Goal: Task Accomplishment & Management: Complete application form

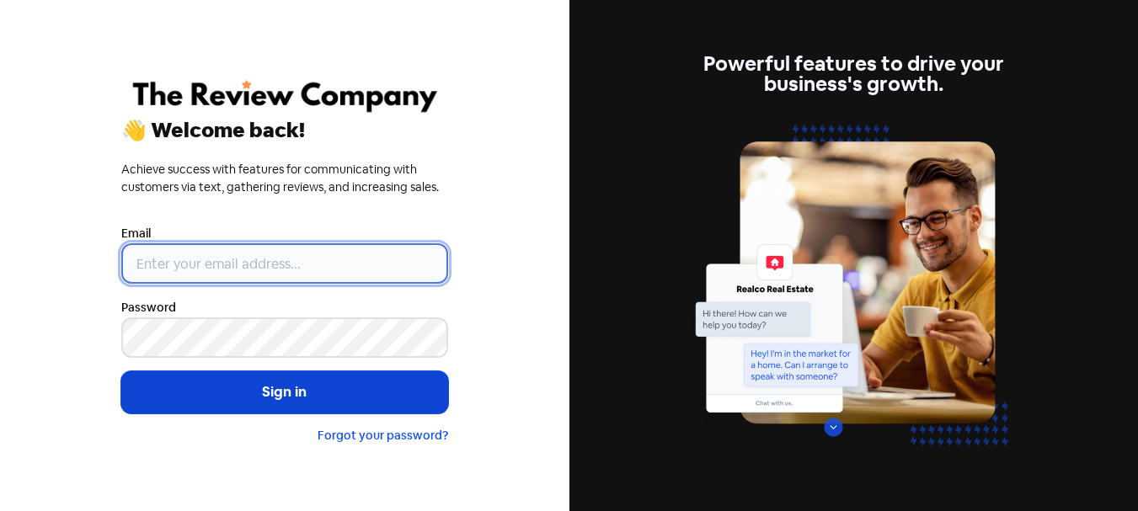
type input "[PERSON_NAME][EMAIL_ADDRESS][DOMAIN_NAME]"
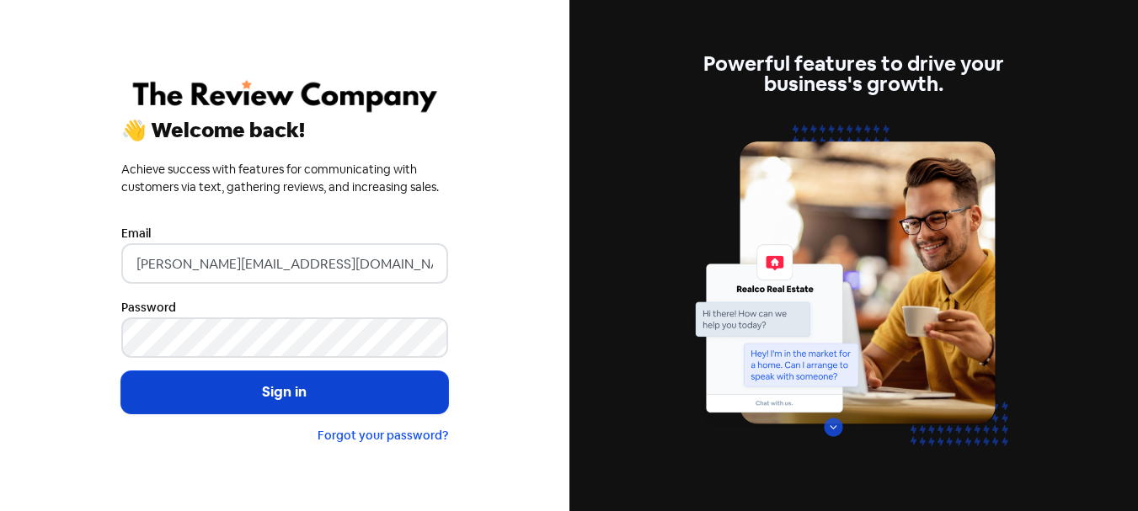
click at [331, 392] on button "Sign in" at bounding box center [284, 393] width 327 height 42
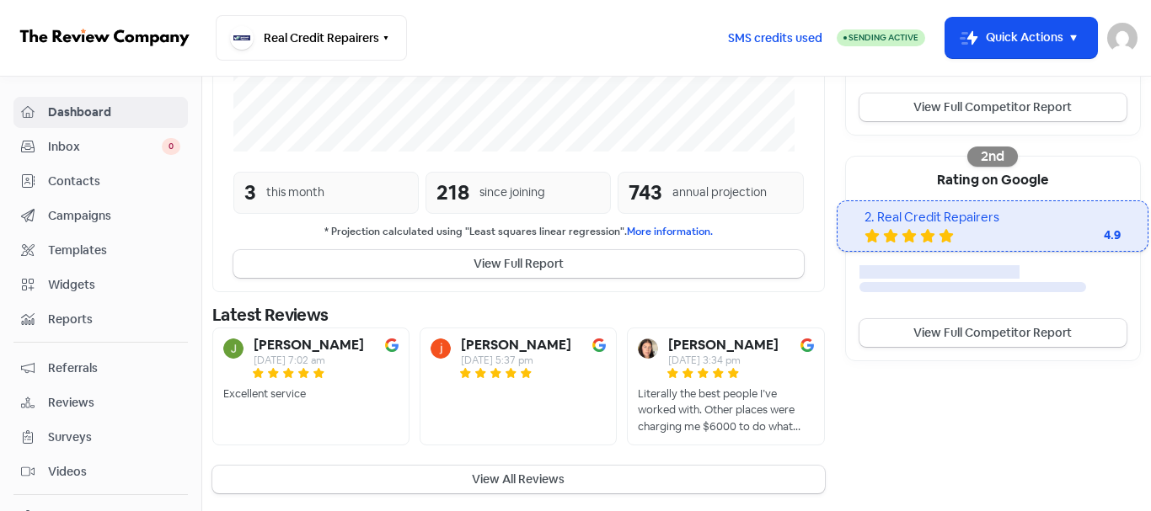
scroll to position [482, 0]
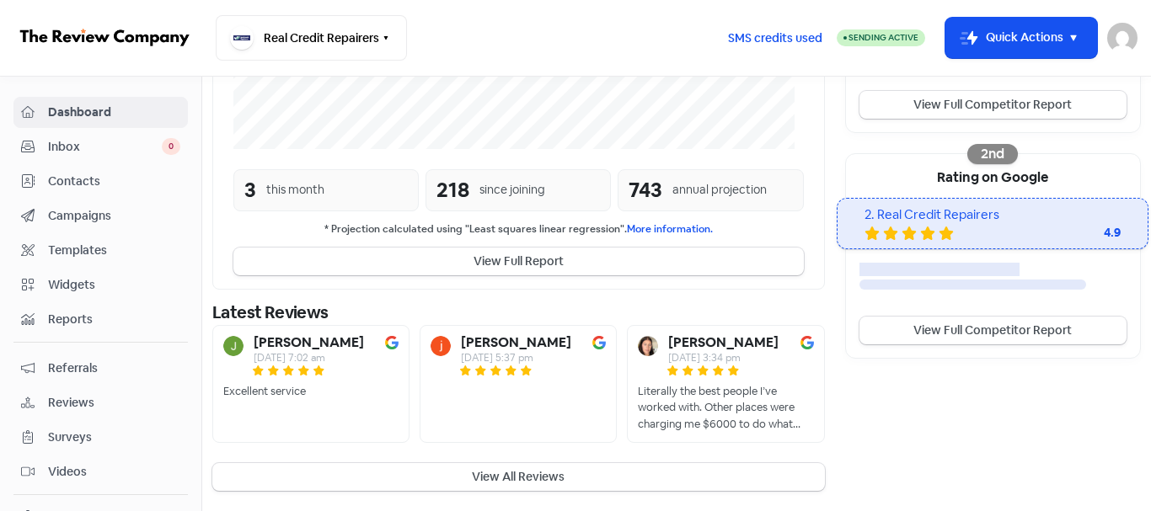
click at [99, 184] on span "Contacts" at bounding box center [114, 182] width 132 height 18
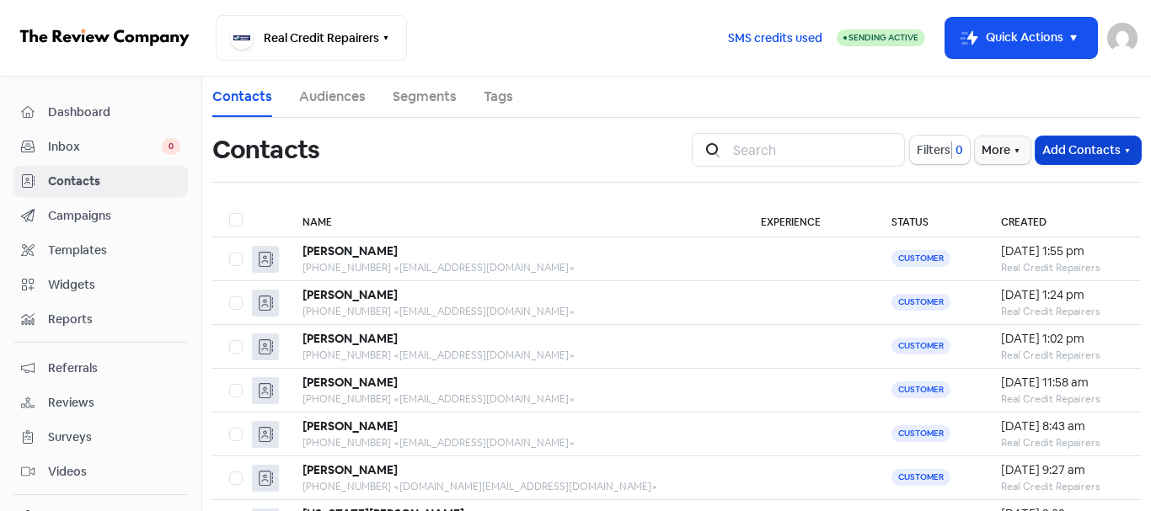
click at [1069, 153] on button "Add Contacts" at bounding box center [1088, 150] width 105 height 28
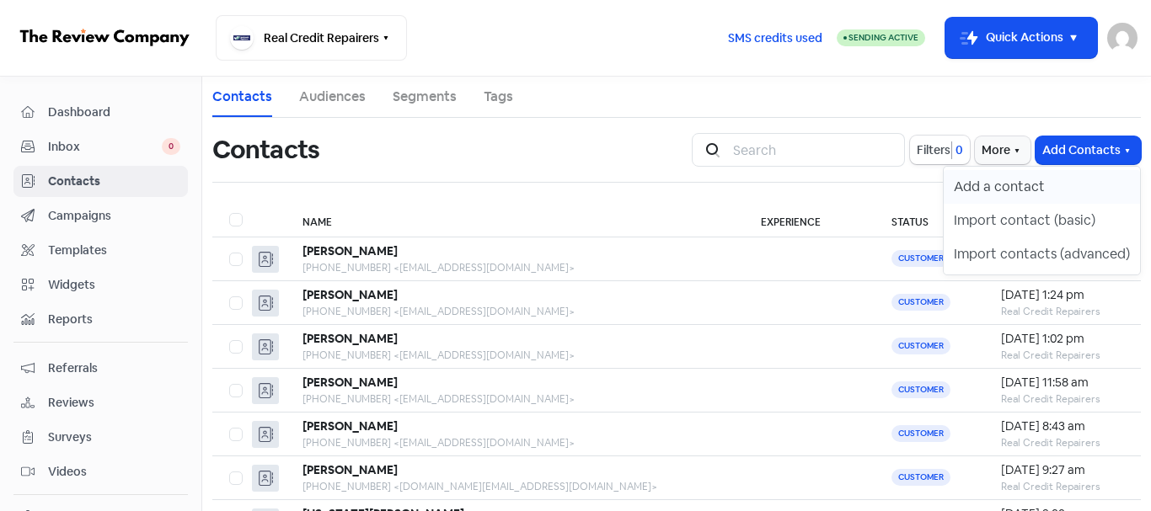
click at [1025, 192] on button "Add a contact" at bounding box center [1042, 187] width 196 height 34
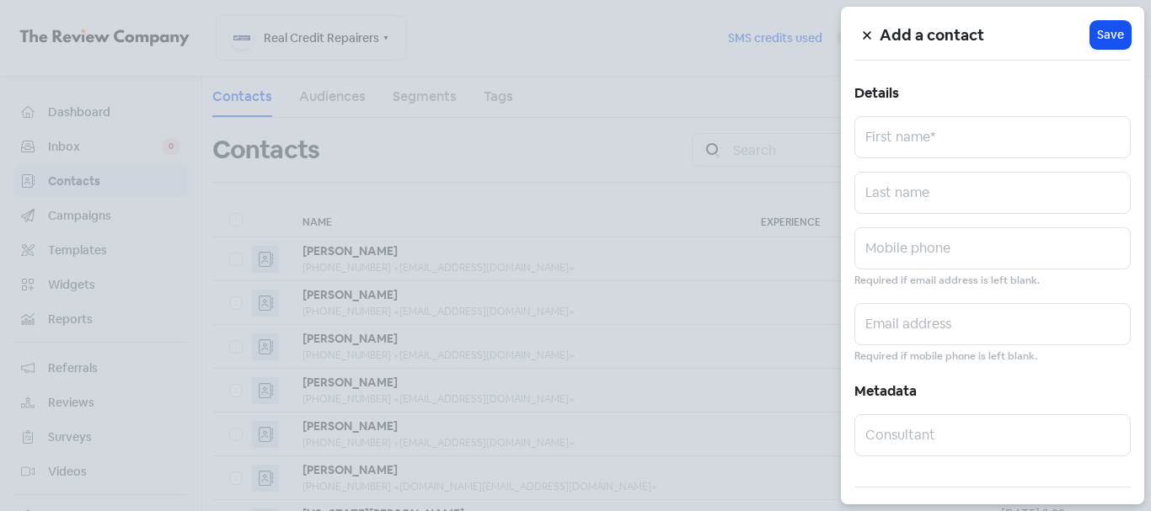
click at [943, 162] on div "Add a contact Icon For Loading Save Details First name* Last name Mobile phone …" at bounding box center [992, 256] width 303 height 498
click at [938, 145] on input "text" at bounding box center [992, 137] width 276 height 42
paste input "[PERSON_NAME]"
click at [917, 151] on input "[PERSON_NAME]" at bounding box center [992, 137] width 276 height 42
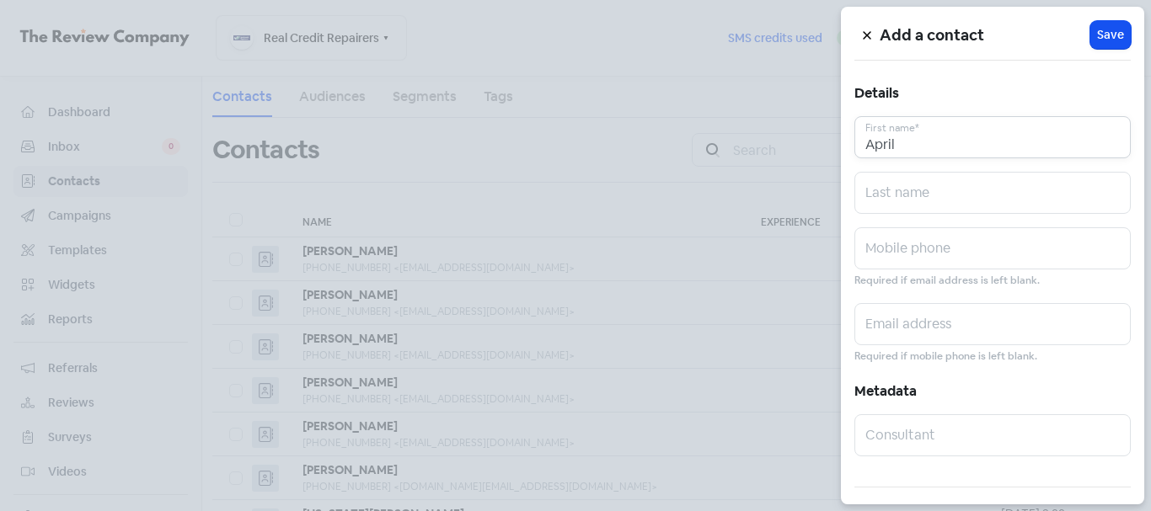
type input "April"
paste input "Laverie"
type input "Laverie"
click at [942, 244] on input "text" at bounding box center [992, 248] width 276 height 42
paste input "0468369504"
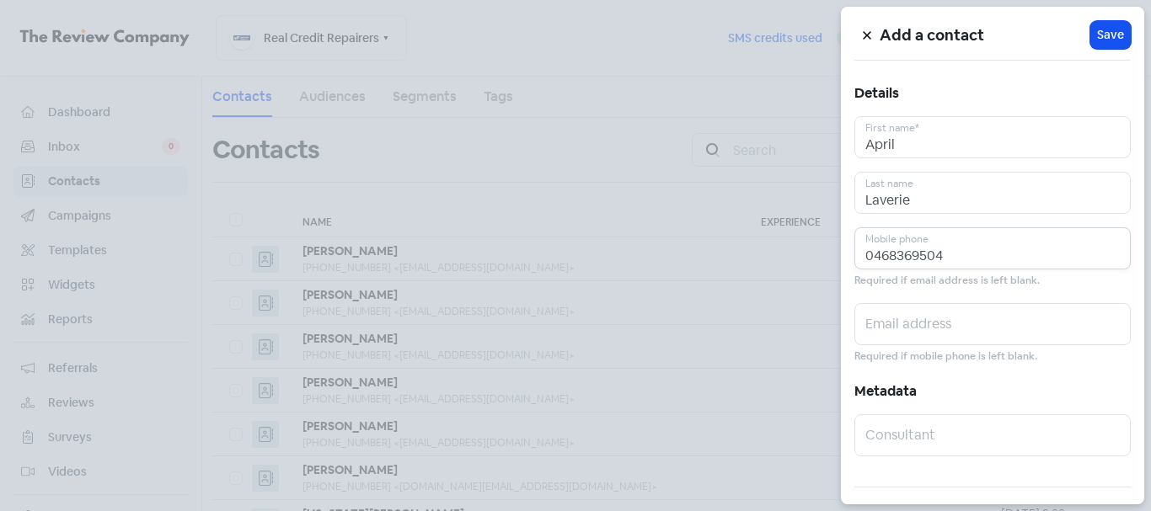
type input "0468369504"
click at [955, 336] on input "text" at bounding box center [992, 324] width 276 height 42
paste input "[EMAIL_ADDRESS][DOMAIN_NAME]"
type input "[EMAIL_ADDRESS][DOMAIN_NAME]"
click at [1098, 42] on span "Save" at bounding box center [1110, 35] width 27 height 18
